Goal: Go to known website: Access a specific website the user already knows

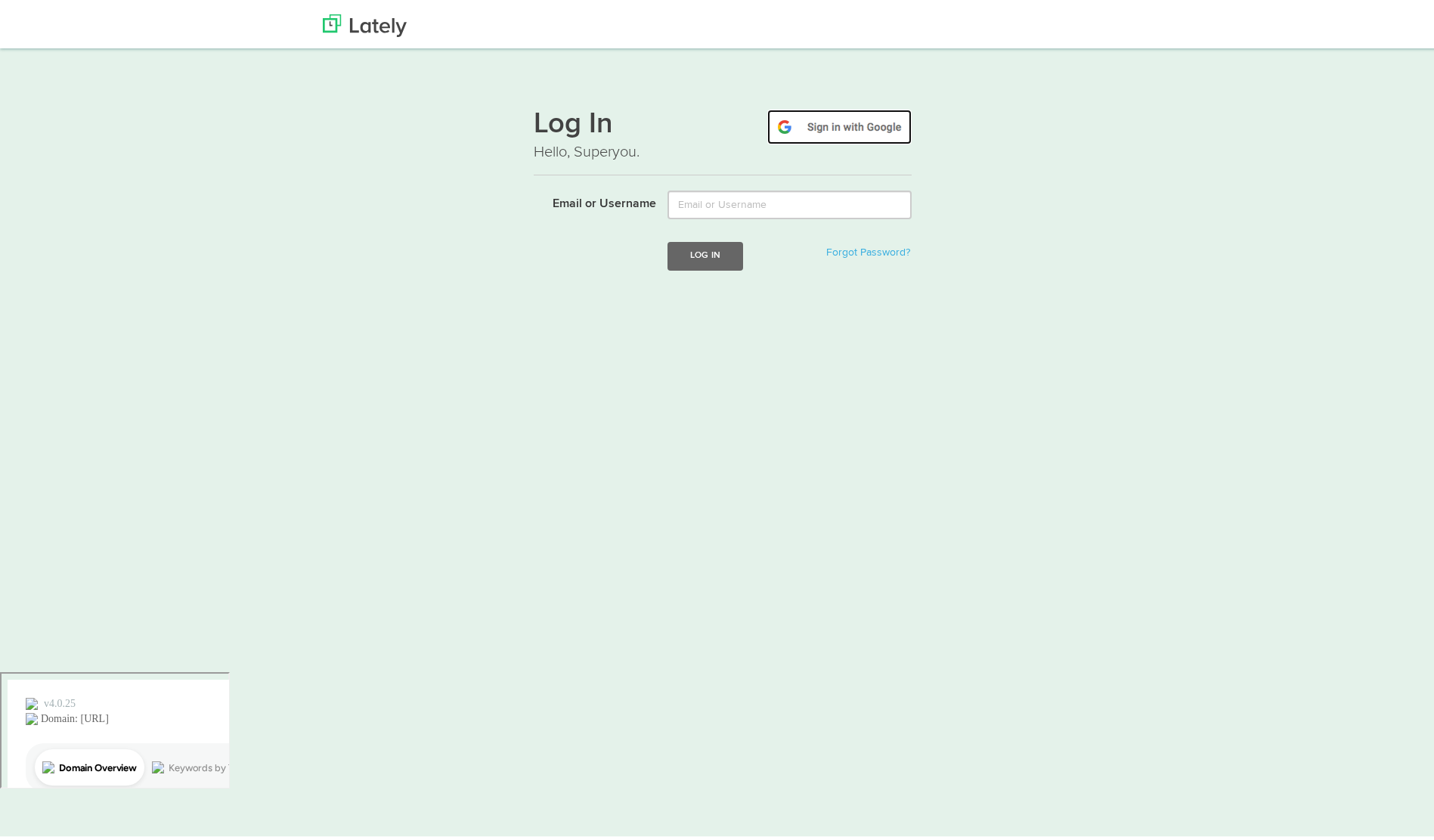
click at [832, 127] on img at bounding box center [839, 124] width 144 height 35
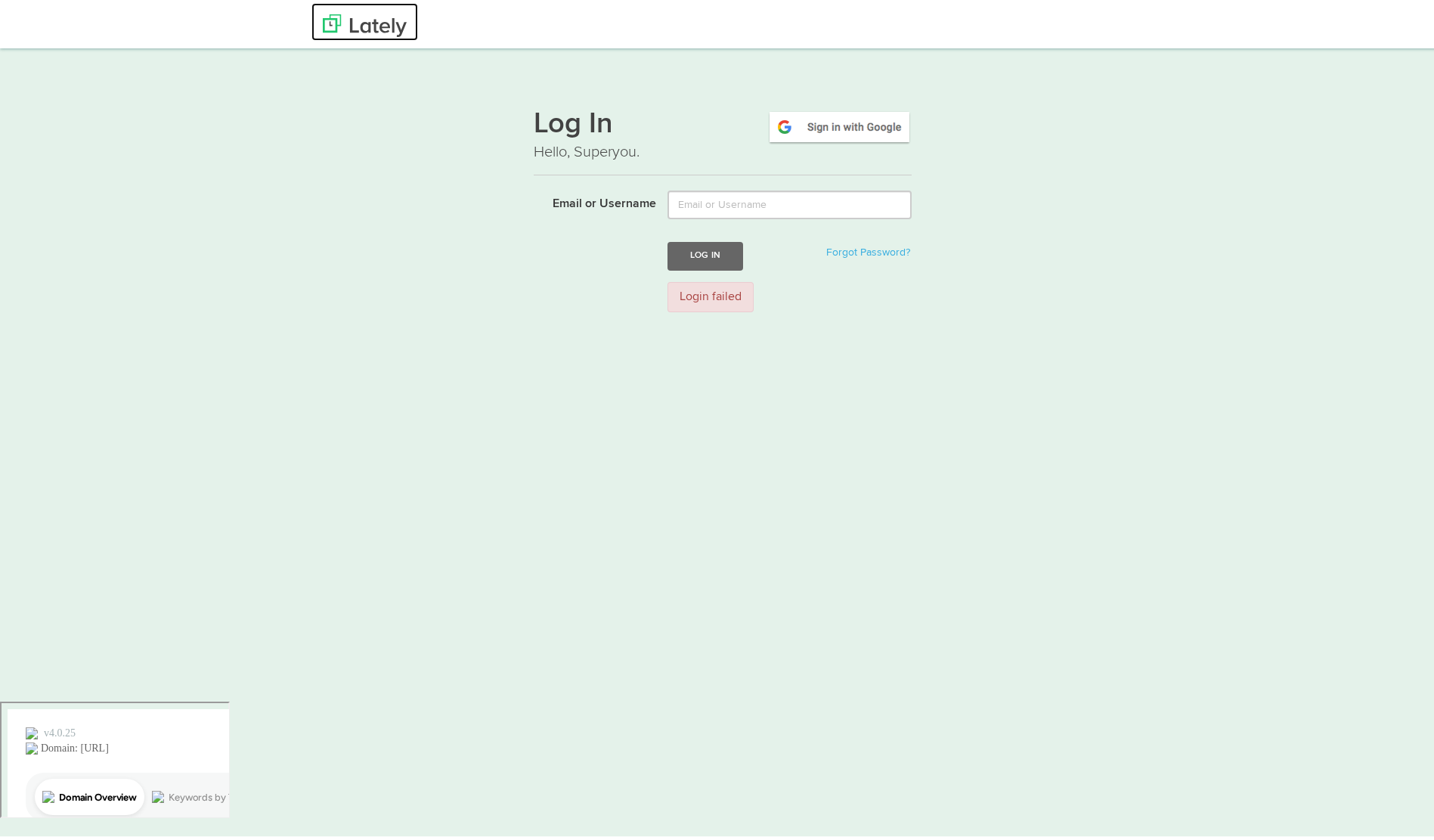
click at [373, 29] on img at bounding box center [365, 22] width 84 height 23
